Goal: Task Accomplishment & Management: Manage account settings

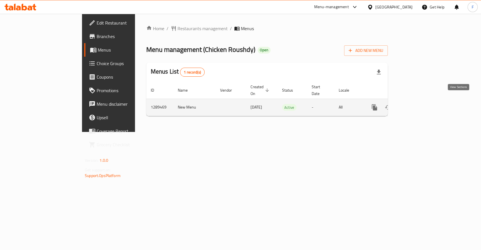
click at [418, 104] on icon "enhanced table" at bounding box center [415, 107] width 7 height 7
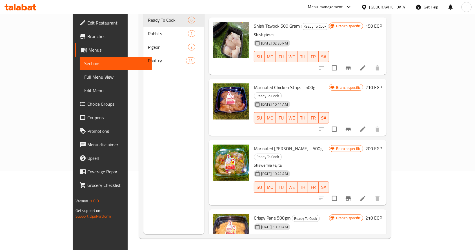
scroll to position [63, 0]
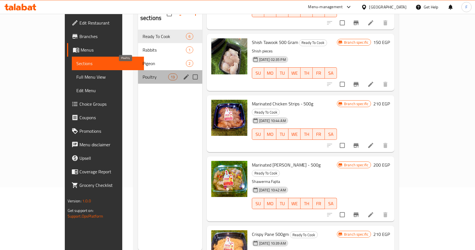
click at [143, 74] on span "Poultry" at bounding box center [156, 77] width 26 height 7
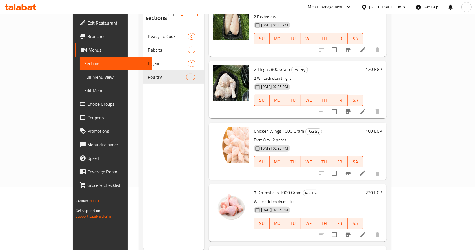
scroll to position [529, 0]
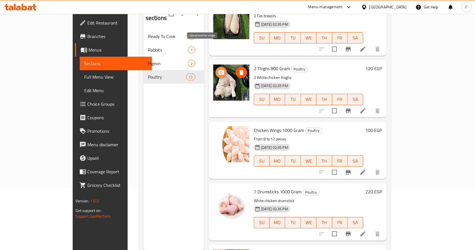
click at [218, 69] on icon "upload picture" at bounding box center [221, 72] width 7 height 7
click at [218, 70] on icon "upload picture" at bounding box center [221, 72] width 6 height 5
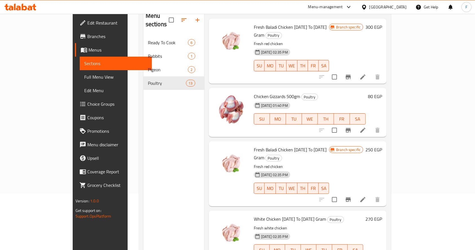
scroll to position [0, 0]
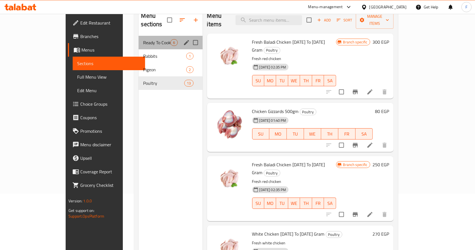
click at [139, 36] on div "Ready To Cook 6" at bounding box center [171, 43] width 64 height 14
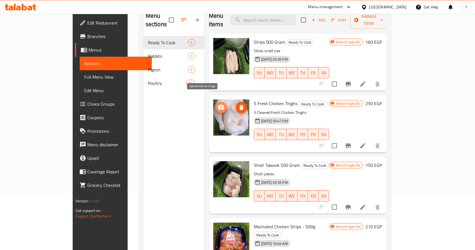
click at [218, 104] on icon "upload picture" at bounding box center [221, 107] width 7 height 7
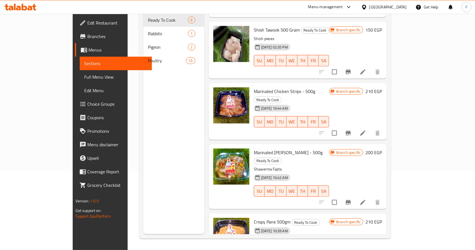
scroll to position [117, 0]
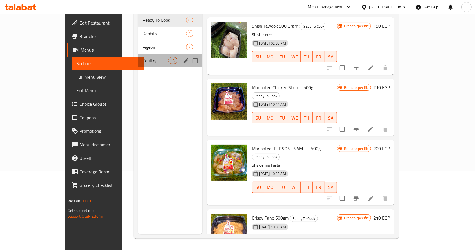
click at [138, 56] on div "Poultry 13" at bounding box center [170, 61] width 64 height 14
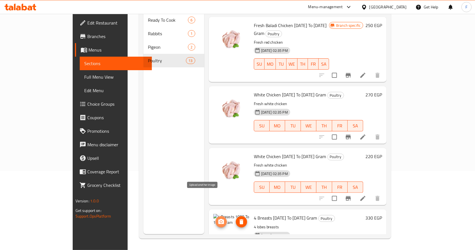
click at [216, 218] on span "upload picture" at bounding box center [221, 221] width 11 height 7
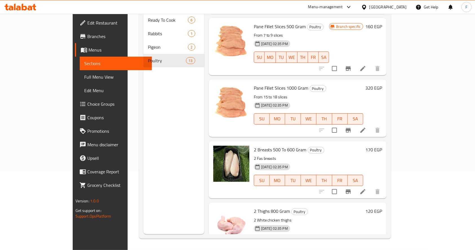
scroll to position [383, 0]
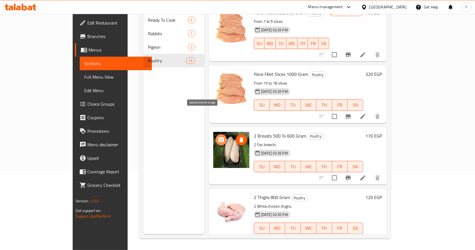
click at [218, 137] on icon "upload picture" at bounding box center [221, 139] width 6 height 5
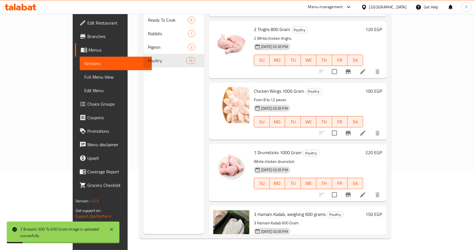
scroll to position [556, 0]
